Goal: Transaction & Acquisition: Download file/media

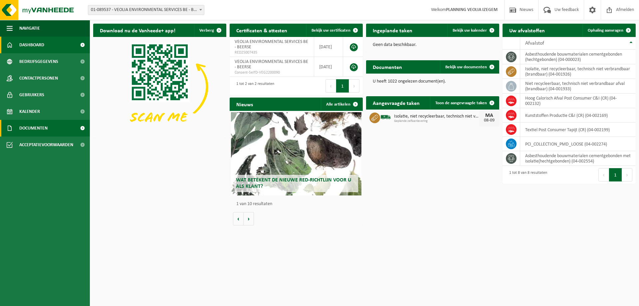
click at [32, 130] on span "Documenten" at bounding box center [33, 128] width 28 height 17
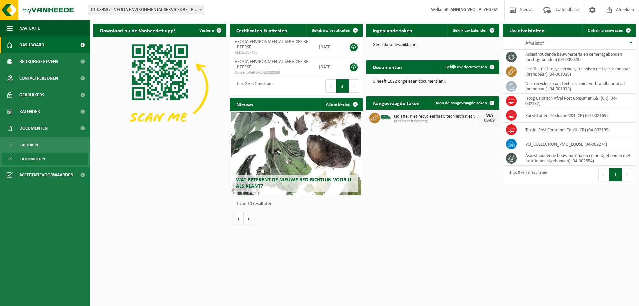
click at [39, 157] on span "Documenten" at bounding box center [32, 159] width 25 height 13
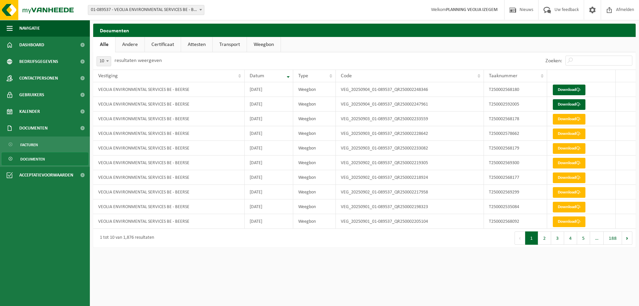
click at [38, 158] on span "Documenten" at bounding box center [32, 159] width 25 height 13
click at [571, 89] on link "Download" at bounding box center [569, 90] width 33 height 11
click at [564, 105] on link "Download" at bounding box center [569, 104] width 33 height 11
click at [166, 11] on span "01-089537 - VEOLIA ENVIRONMENTAL SERVICES BE - BEERSE" at bounding box center [146, 9] width 116 height 9
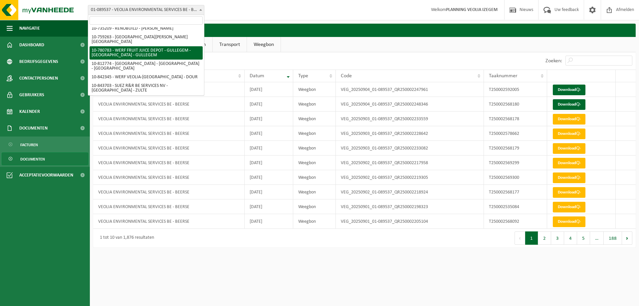
scroll to position [96, 0]
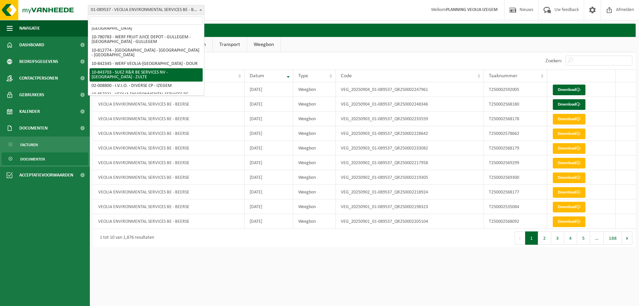
select select "92958"
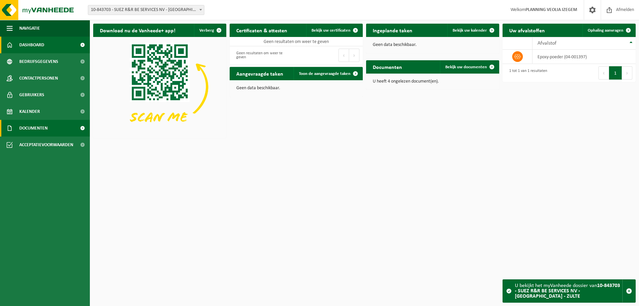
click at [47, 133] on span "Documenten" at bounding box center [33, 128] width 28 height 17
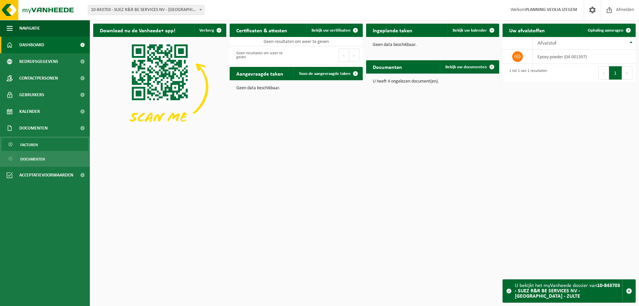
click at [37, 144] on span "Facturen" at bounding box center [29, 144] width 18 height 13
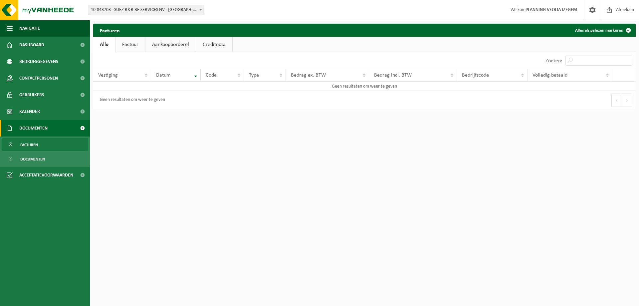
click at [40, 156] on span "Documenten" at bounding box center [32, 159] width 25 height 13
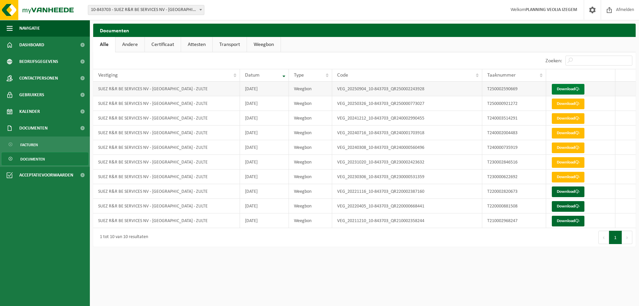
click at [557, 88] on link "Download" at bounding box center [568, 89] width 33 height 11
